Goal: Information Seeking & Learning: Learn about a topic

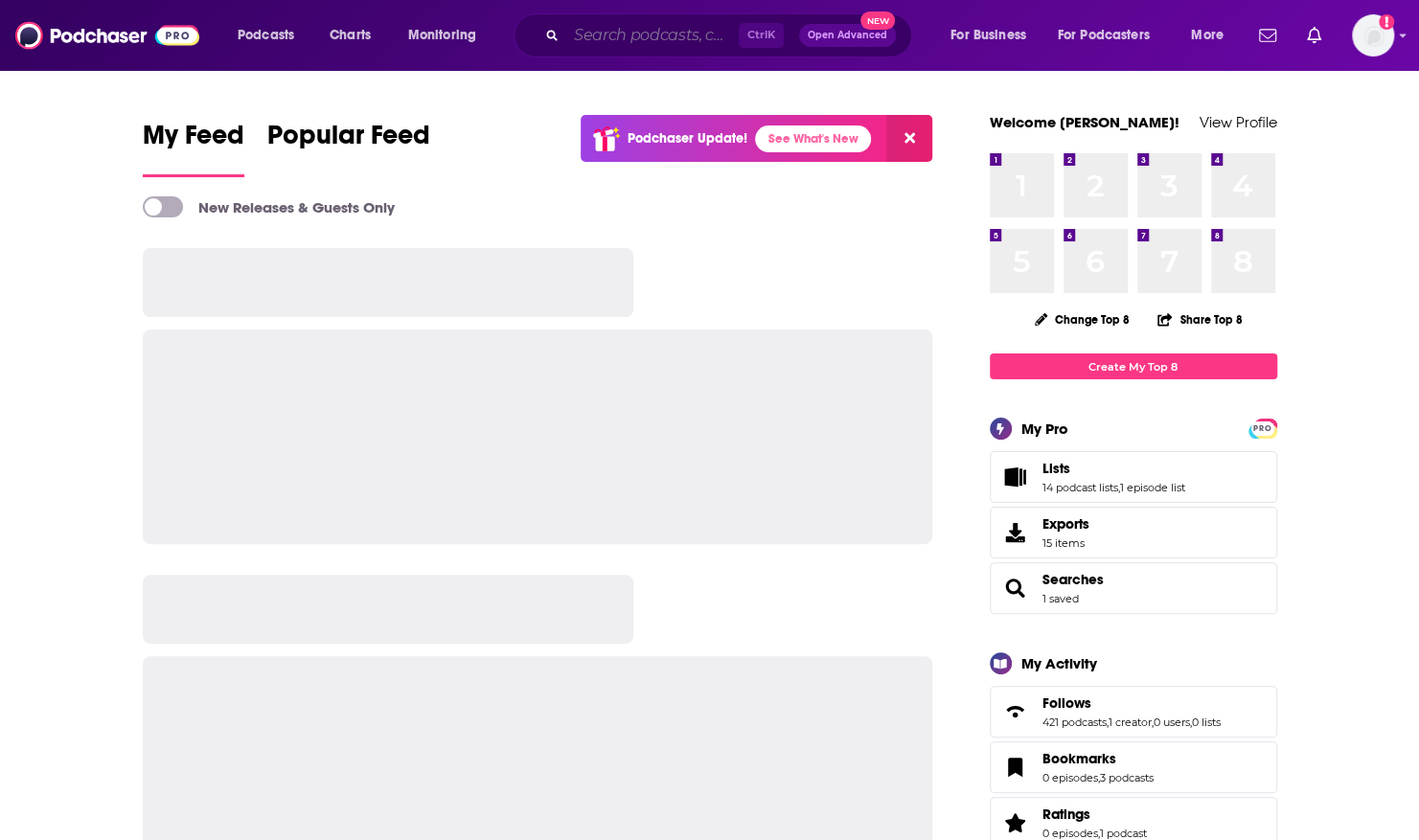
click at [582, 33] on input "Search podcasts, credits, & more..." at bounding box center [653, 35] width 173 height 31
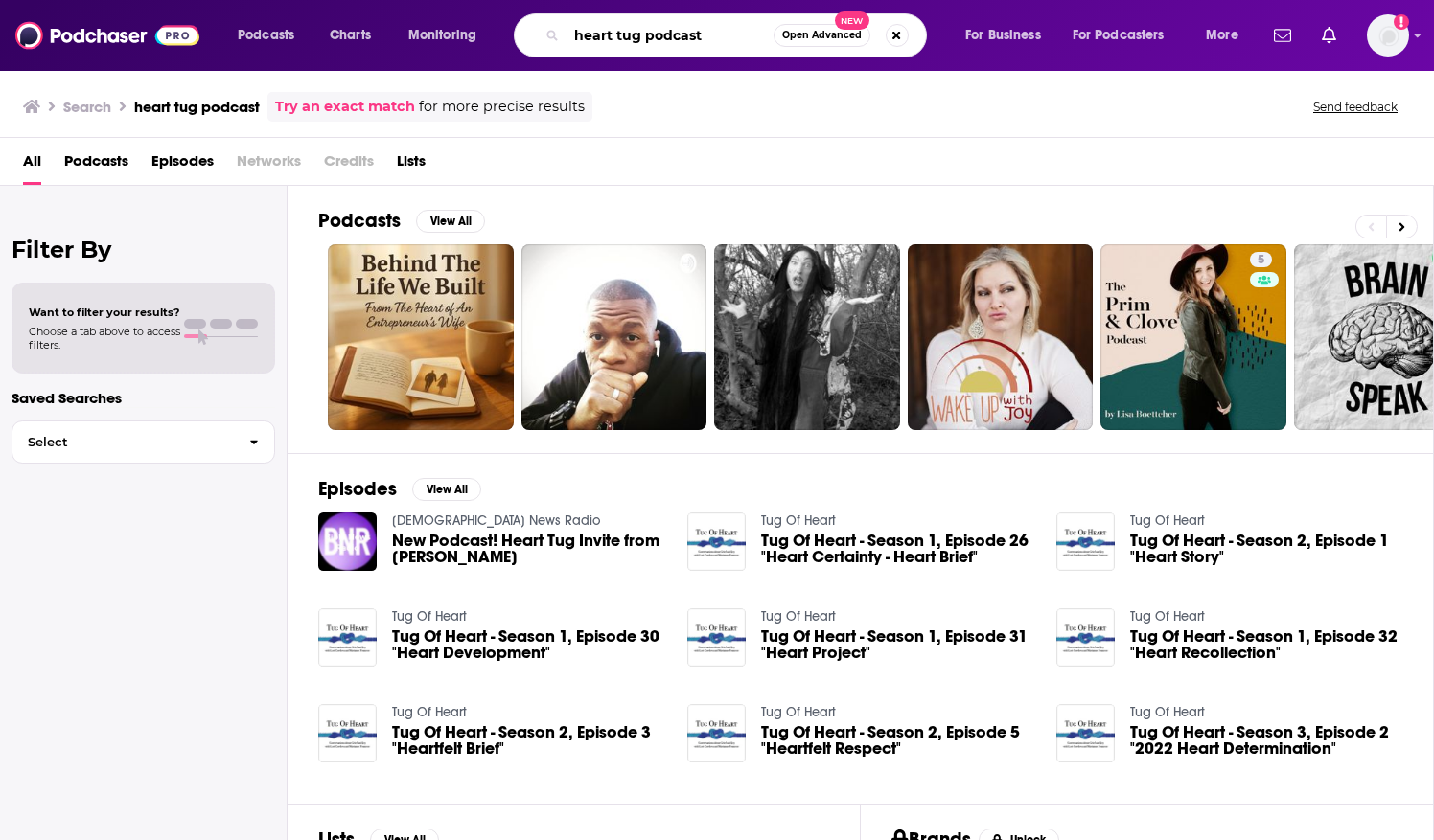
drag, startPoint x: 706, startPoint y: 33, endPoint x: 377, endPoint y: -52, distance: 339.8
click at [377, 0] on html "Podcasts Charts Monitoring heart tug podcast Open Advanced New For Business For…" at bounding box center [717, 420] width 1434 height 840
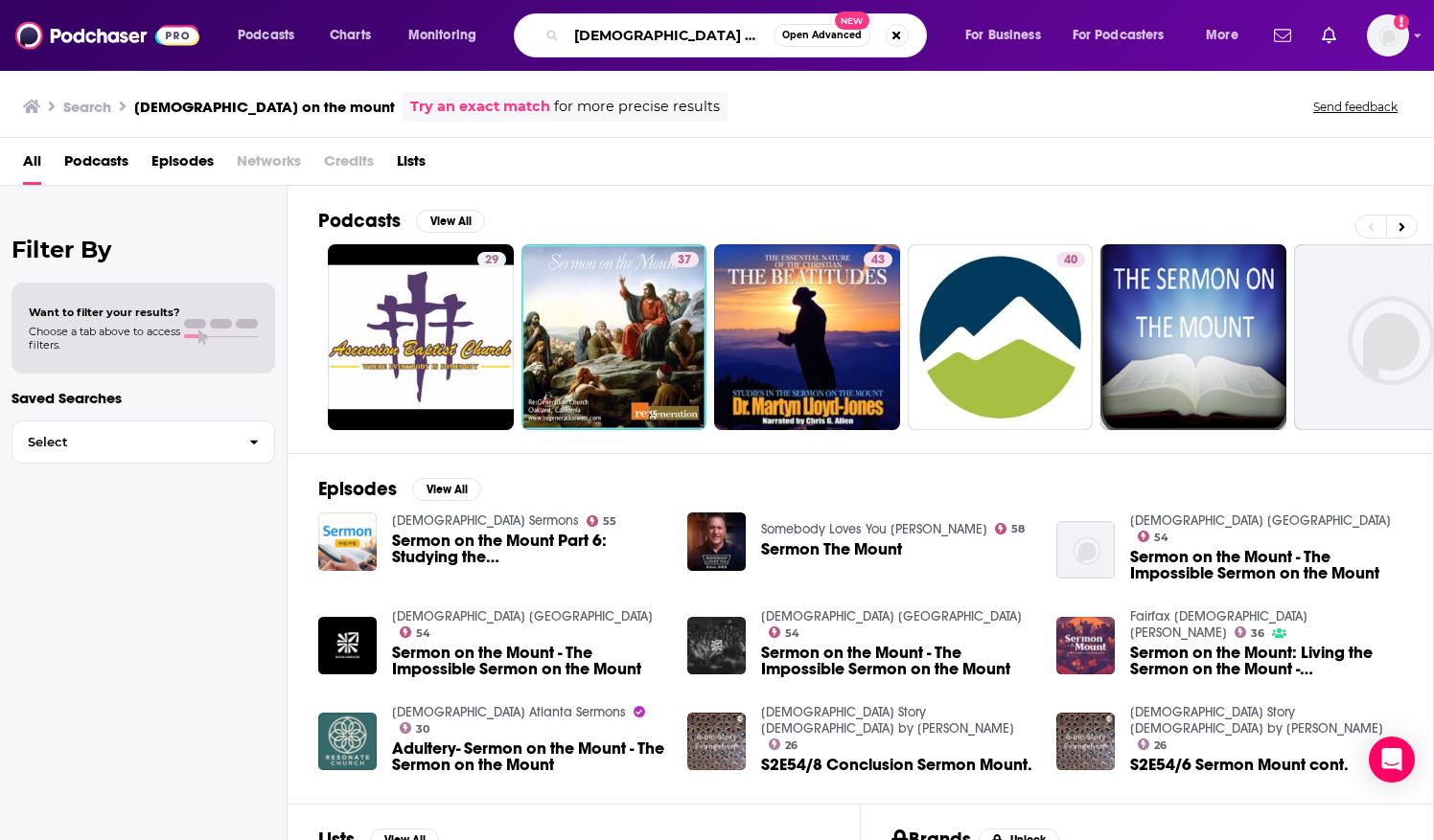
drag, startPoint x: 745, startPoint y: 26, endPoint x: 422, endPoint y: 24, distance: 323.0
click at [422, 24] on div "Podcasts Charts Monitoring [DEMOGRAPHIC_DATA] on the mount Open Advanced New Fo…" at bounding box center [740, 35] width 1032 height 44
type input "becoming [DEMOGRAPHIC_DATA] podcast"
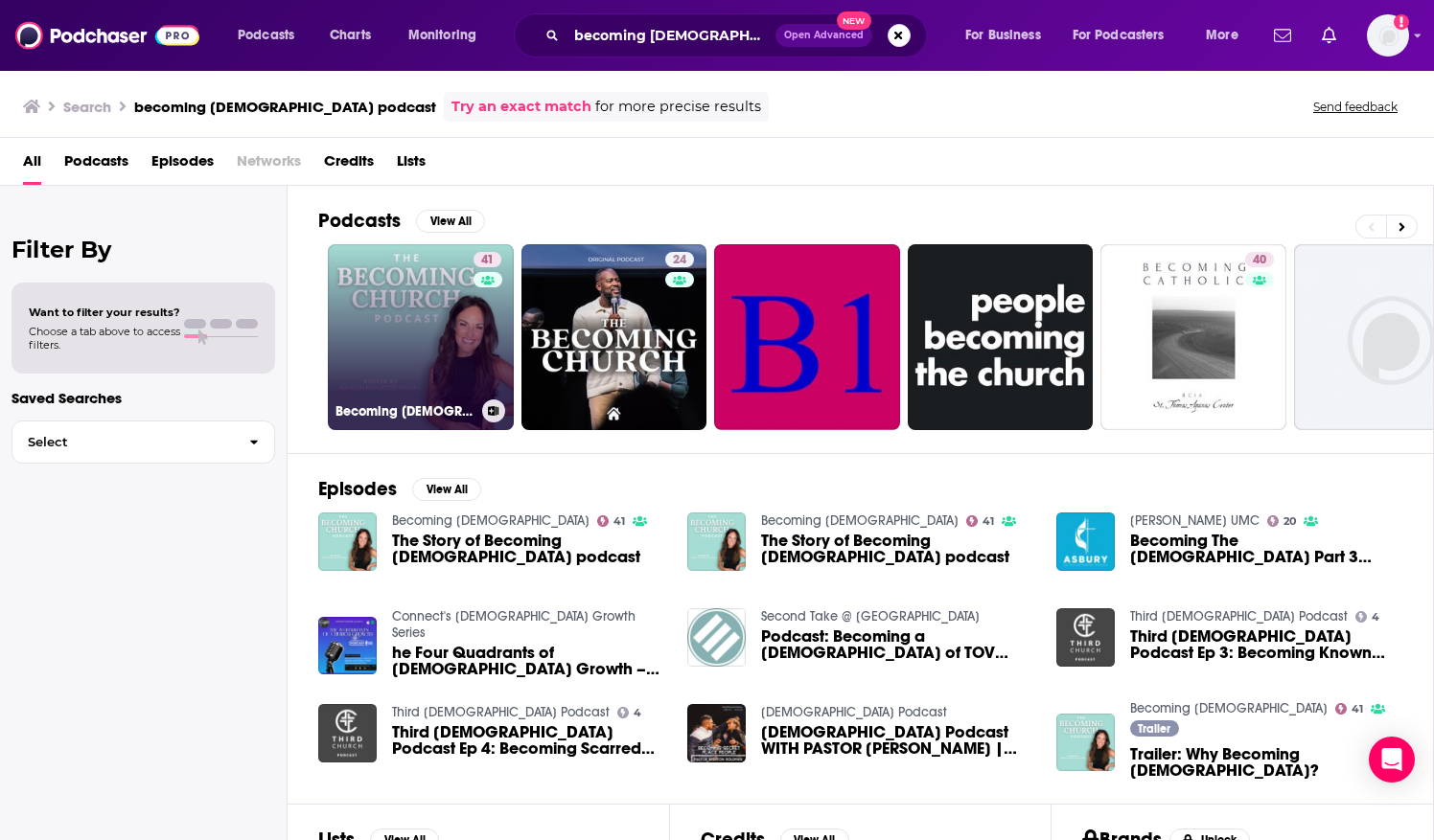
click at [364, 276] on link "41 Becoming [DEMOGRAPHIC_DATA]" at bounding box center [420, 337] width 186 height 186
